Goal: Transaction & Acquisition: Purchase product/service

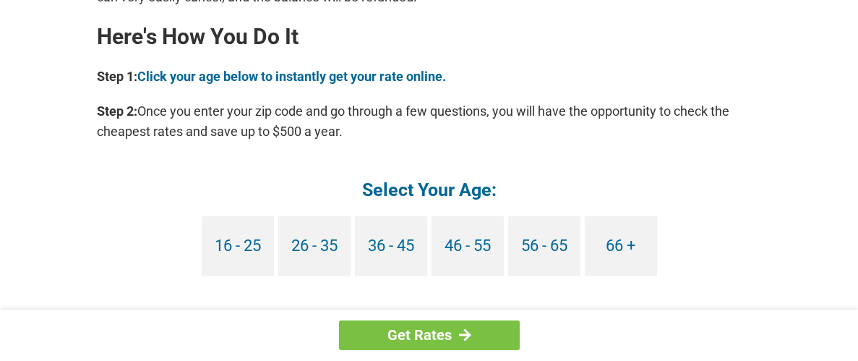
scroll to position [1329, 0]
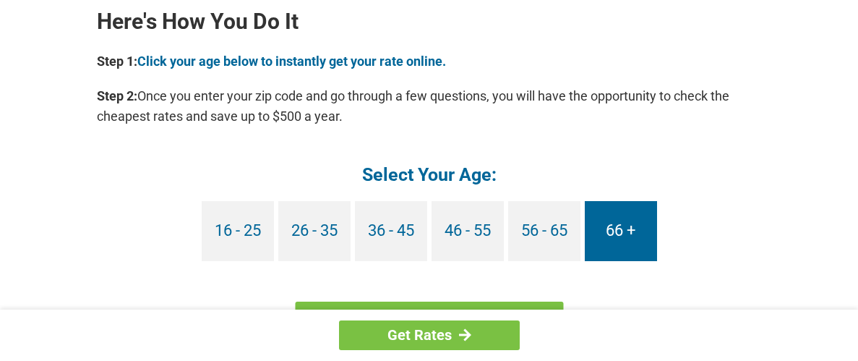
click at [613, 231] on link "66 +" at bounding box center [621, 231] width 72 height 60
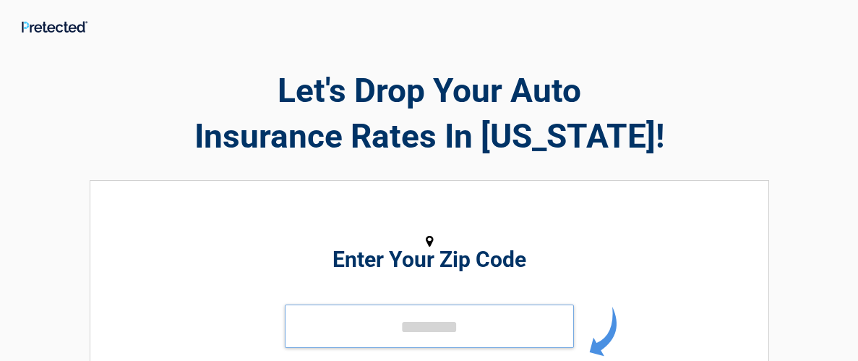
click at [330, 333] on input "tel" at bounding box center [429, 325] width 289 height 43
type input "*****"
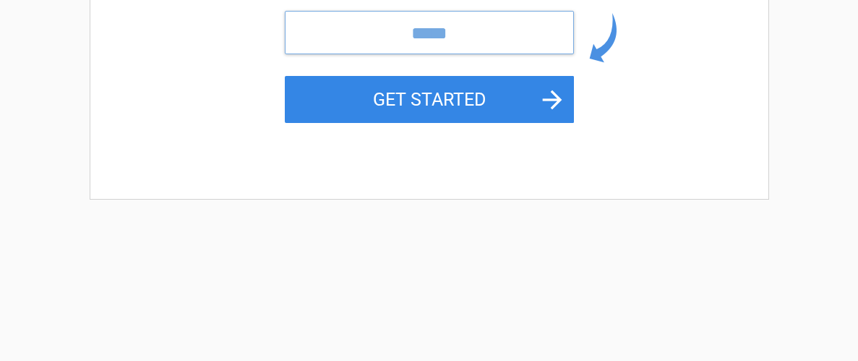
scroll to position [293, 0]
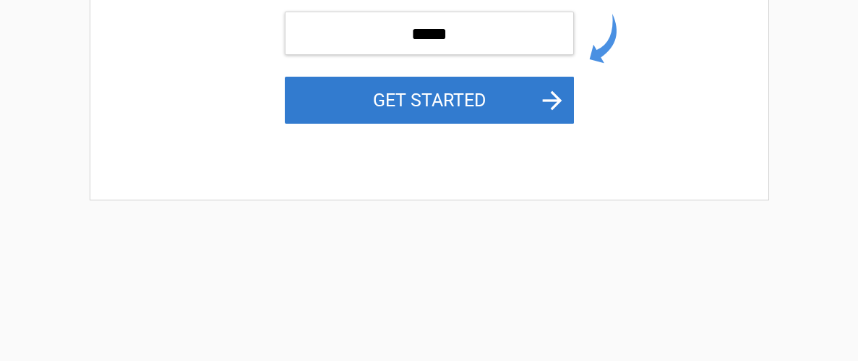
click at [354, 103] on button "GET STARTED" at bounding box center [429, 100] width 289 height 47
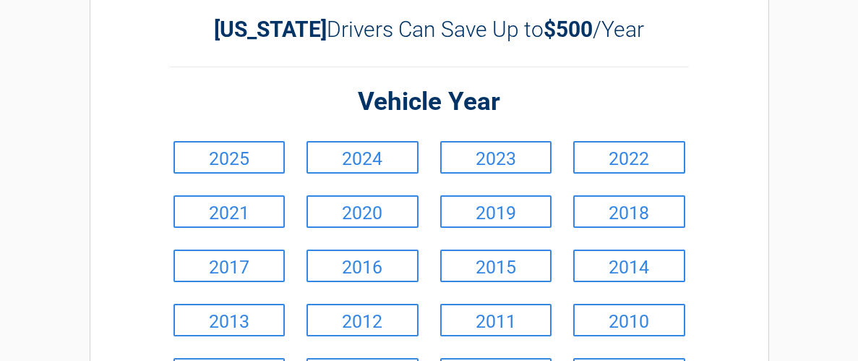
scroll to position [0, 0]
